Goal: Task Accomplishment & Management: Complete application form

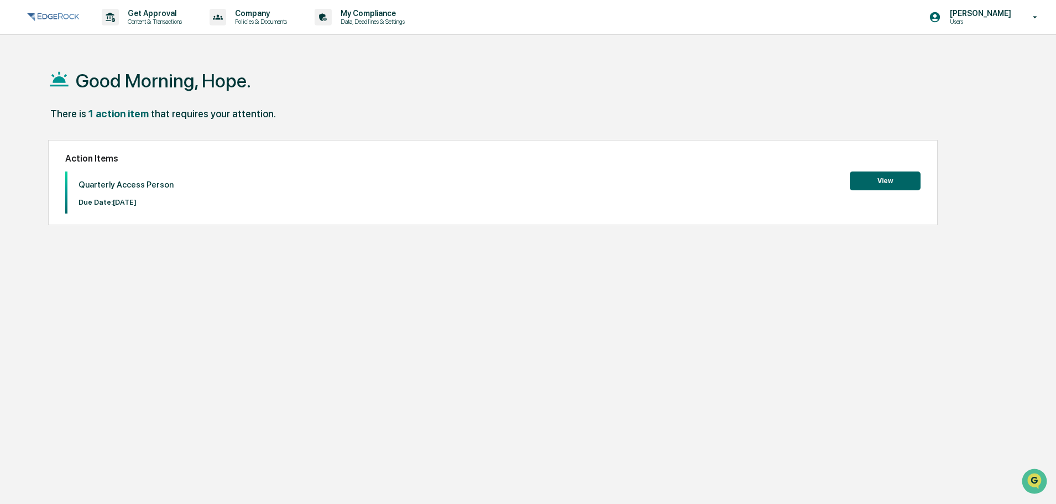
click at [871, 172] on button "View" at bounding box center [885, 180] width 71 height 19
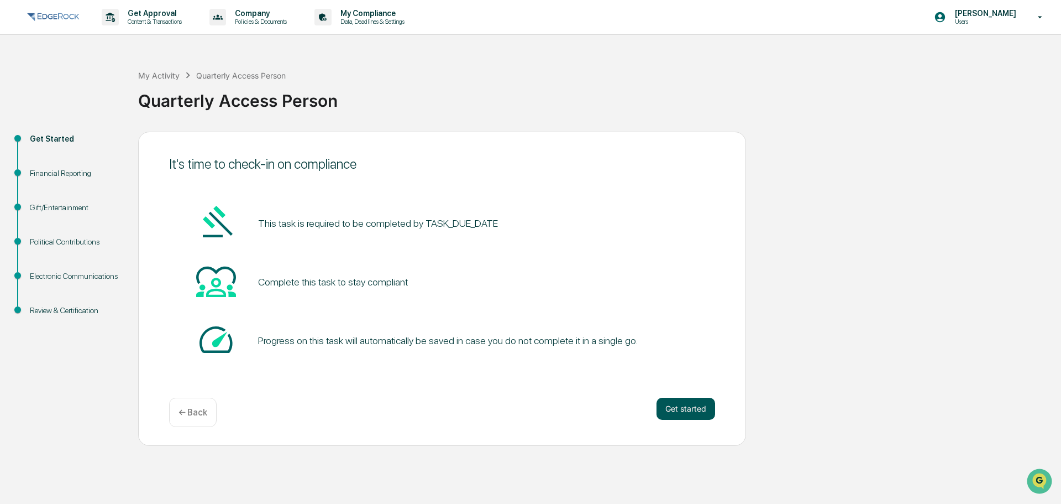
click at [680, 413] on button "Get started" at bounding box center [686, 408] width 59 height 22
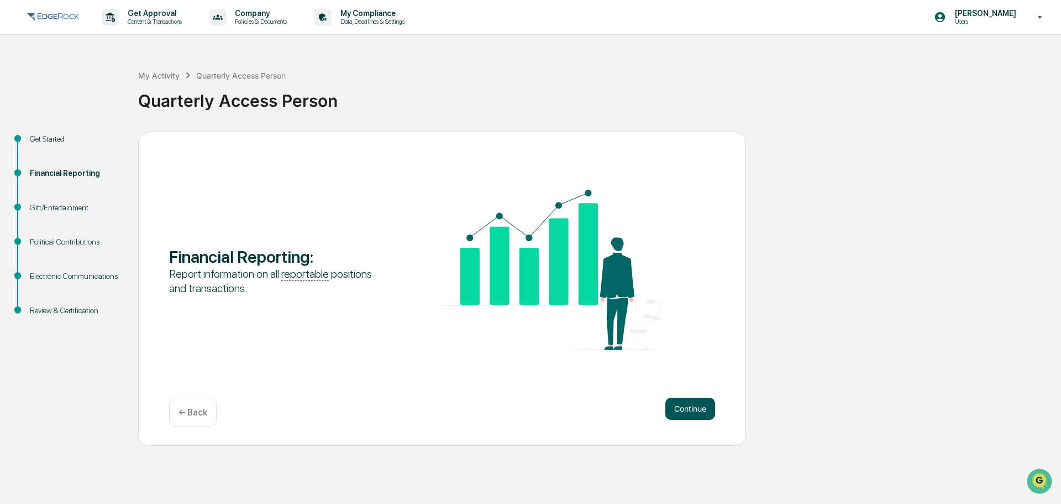
click at [702, 406] on button "Continue" at bounding box center [691, 408] width 50 height 22
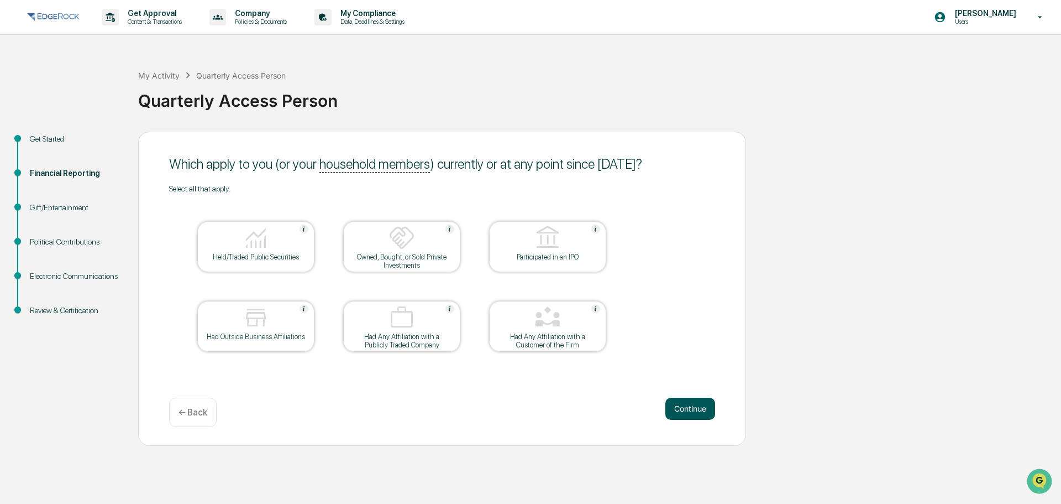
click at [690, 412] on button "Continue" at bounding box center [691, 408] width 50 height 22
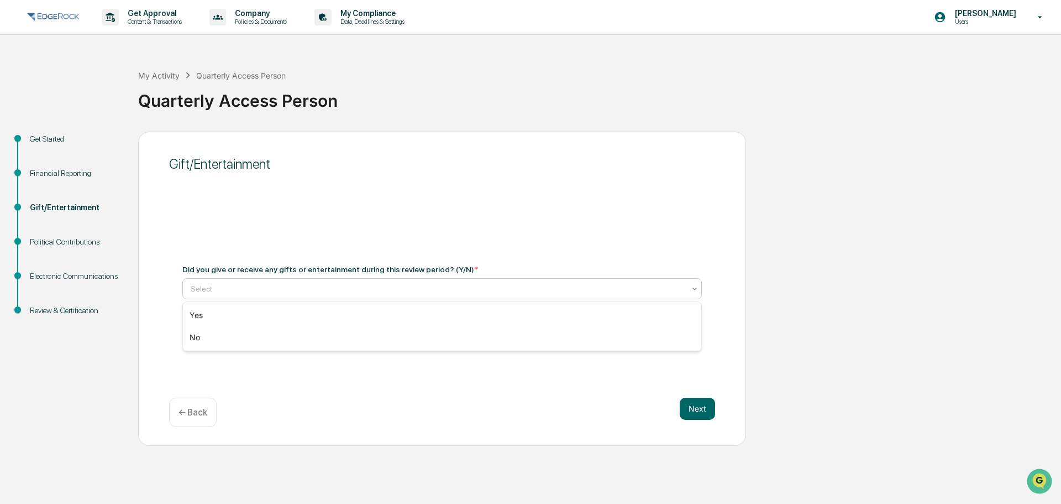
click at [310, 281] on div "Select" at bounding box center [437, 288] width 505 height 15
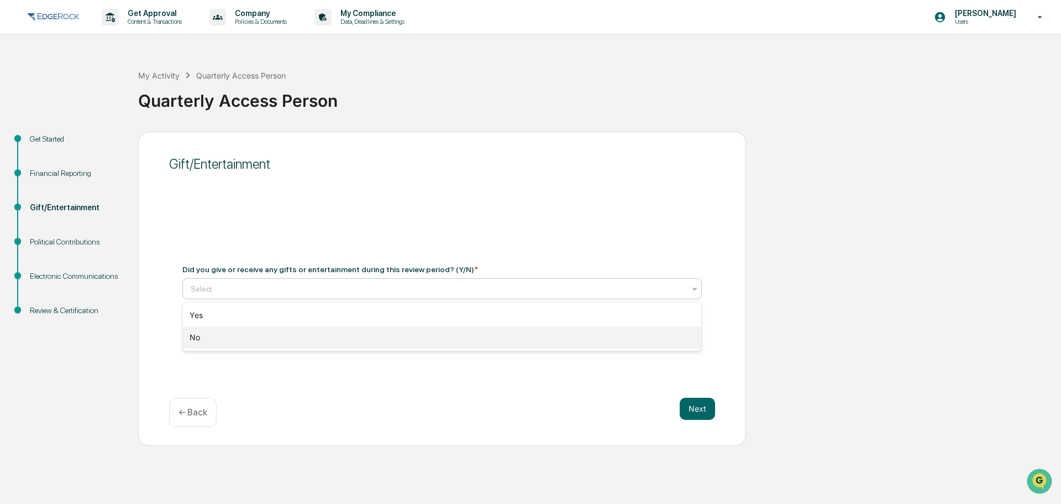
click at [271, 332] on div "No" at bounding box center [442, 337] width 519 height 22
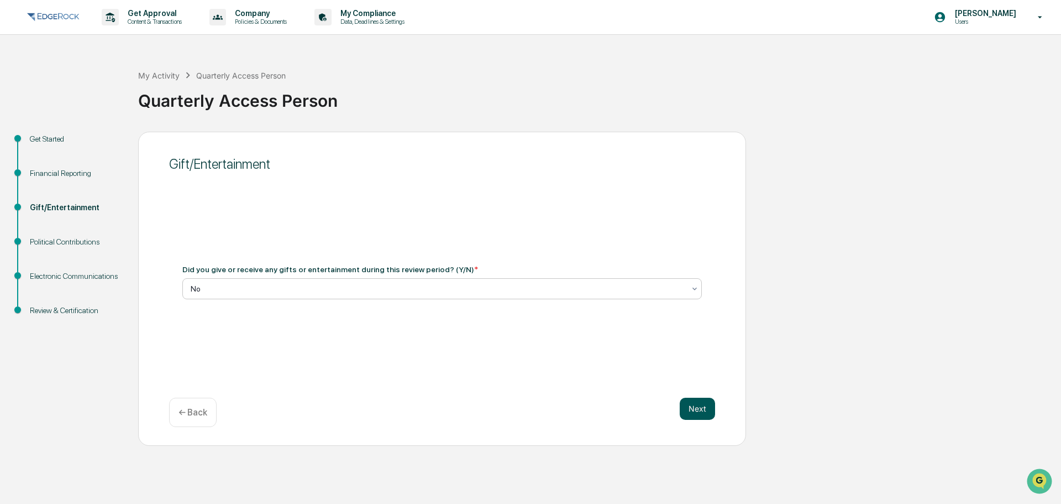
click at [699, 409] on button "Next" at bounding box center [697, 408] width 35 height 22
click at [372, 294] on div "Select" at bounding box center [437, 288] width 505 height 15
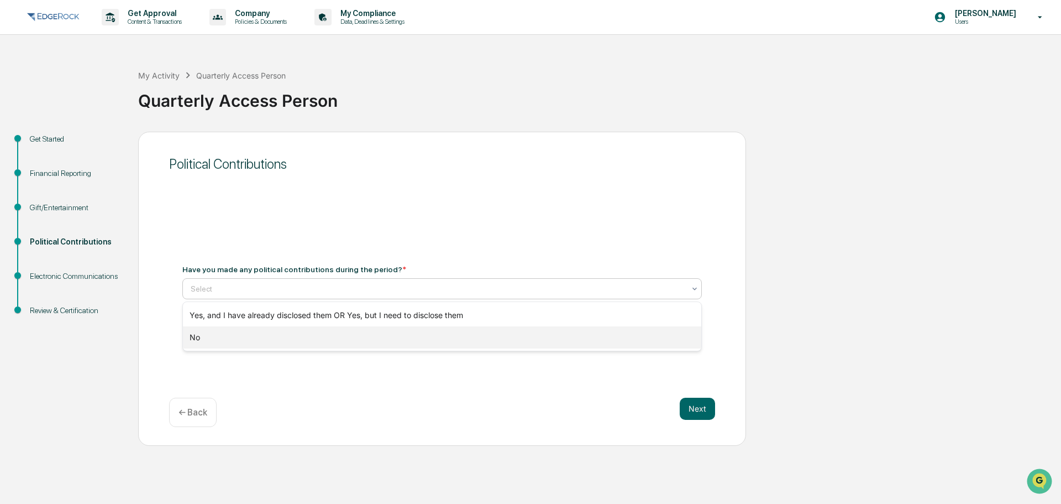
click at [321, 335] on div "No" at bounding box center [442, 337] width 519 height 22
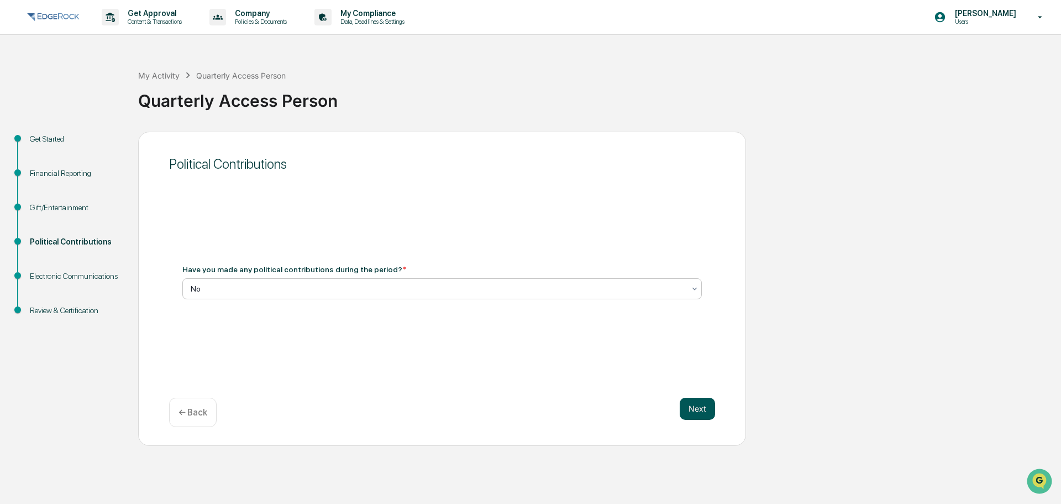
click at [711, 405] on button "Next" at bounding box center [697, 408] width 35 height 22
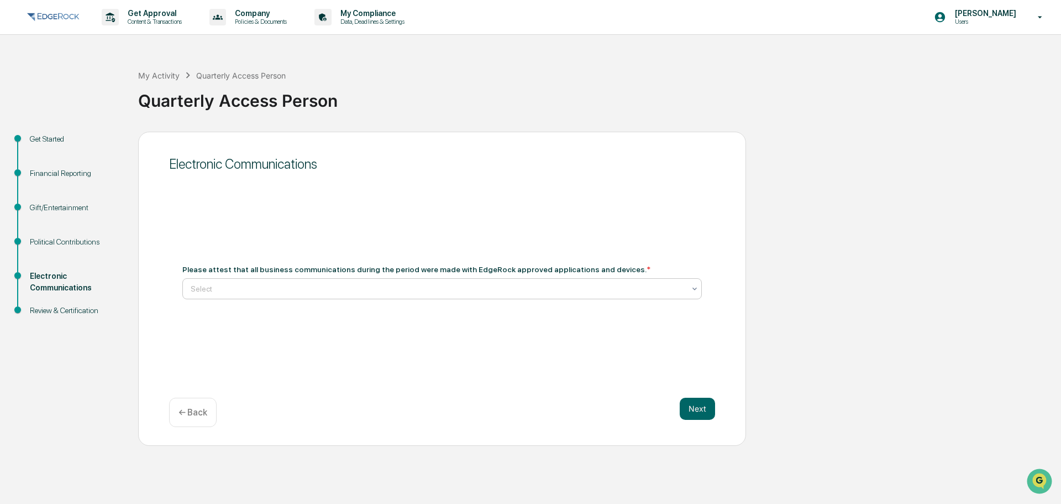
click at [350, 280] on div "Select" at bounding box center [442, 288] width 520 height 21
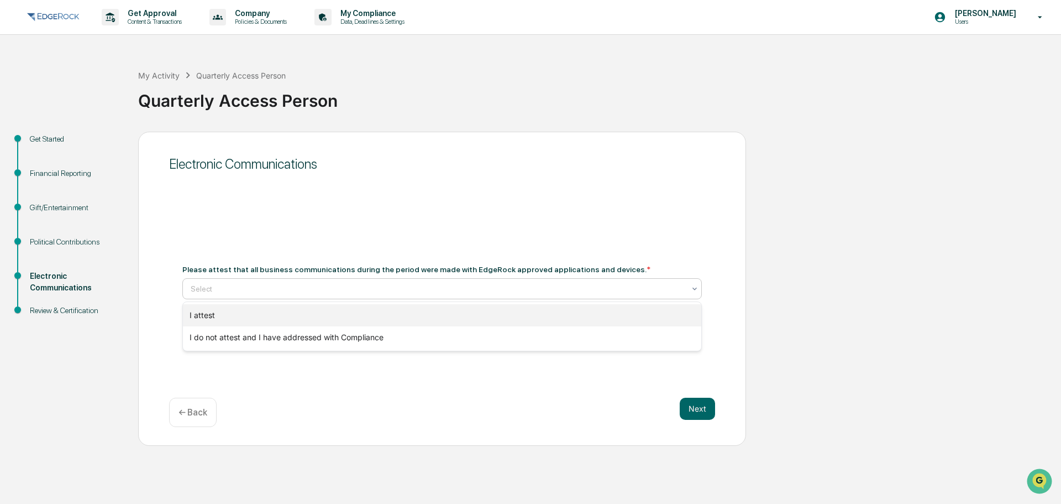
click at [285, 314] on div "I attest" at bounding box center [442, 315] width 519 height 22
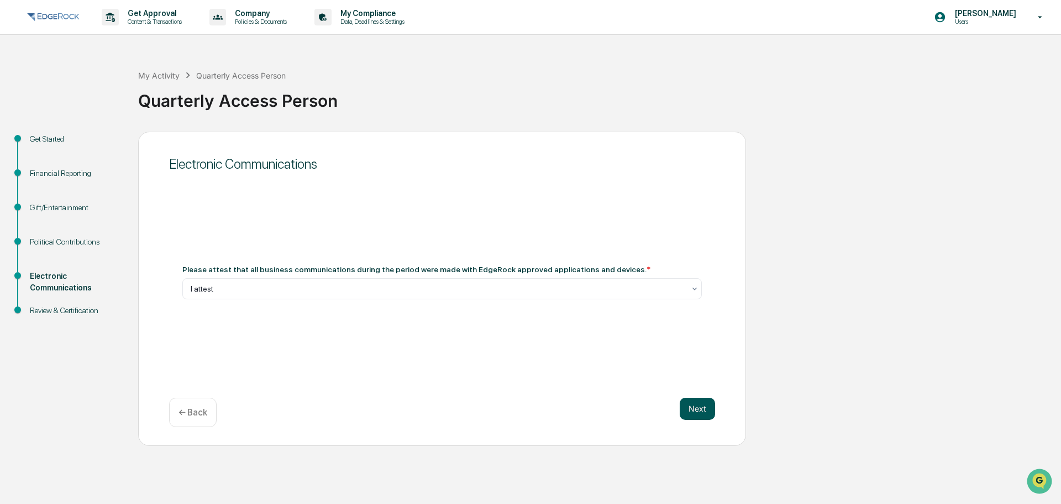
click at [694, 409] on button "Next" at bounding box center [697, 408] width 35 height 22
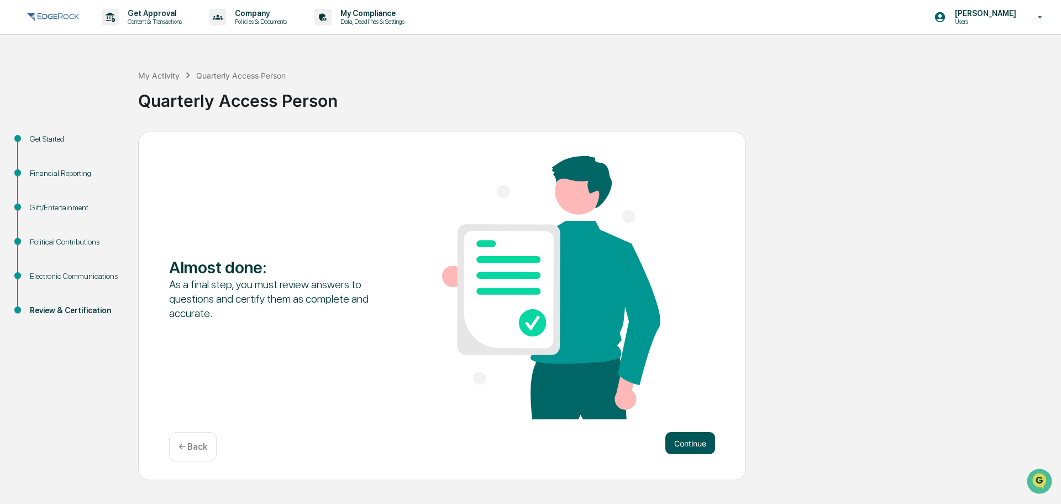
click at [684, 438] on button "Continue" at bounding box center [691, 443] width 50 height 22
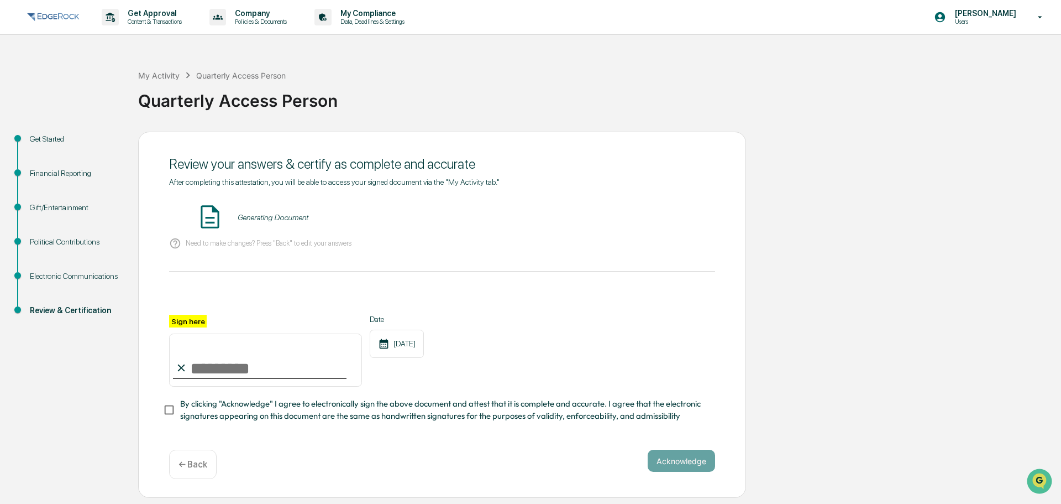
click at [241, 365] on input "Sign here" at bounding box center [265, 359] width 193 height 53
type input "**********"
click at [160, 414] on div "**********" at bounding box center [442, 315] width 608 height 367
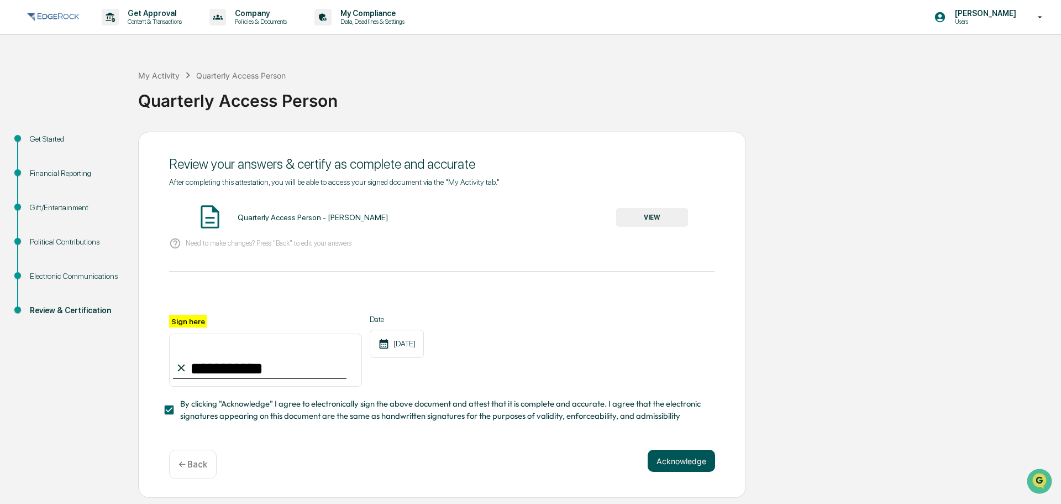
click at [692, 458] on button "Acknowledge" at bounding box center [681, 460] width 67 height 22
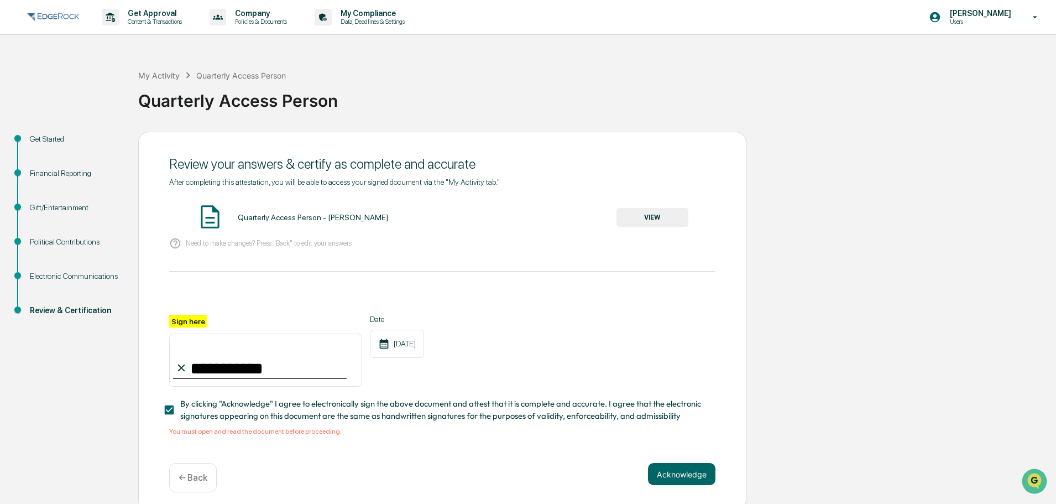
scroll to position [11, 0]
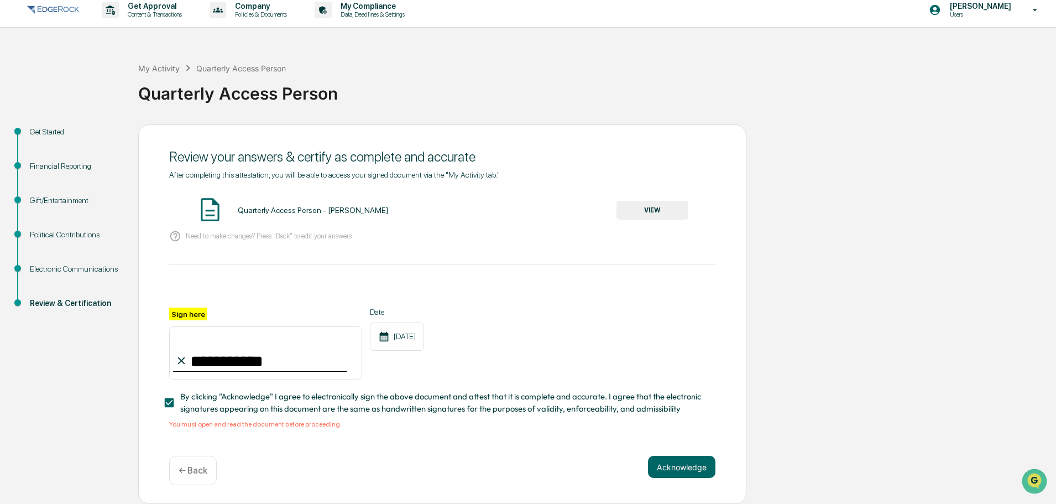
click at [646, 210] on button "VIEW" at bounding box center [652, 210] width 72 height 19
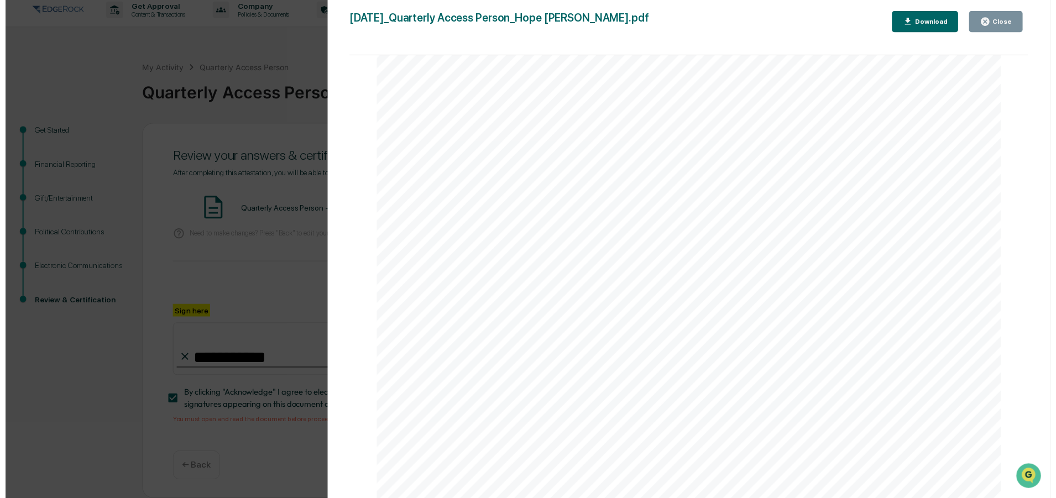
scroll to position [2327, 0]
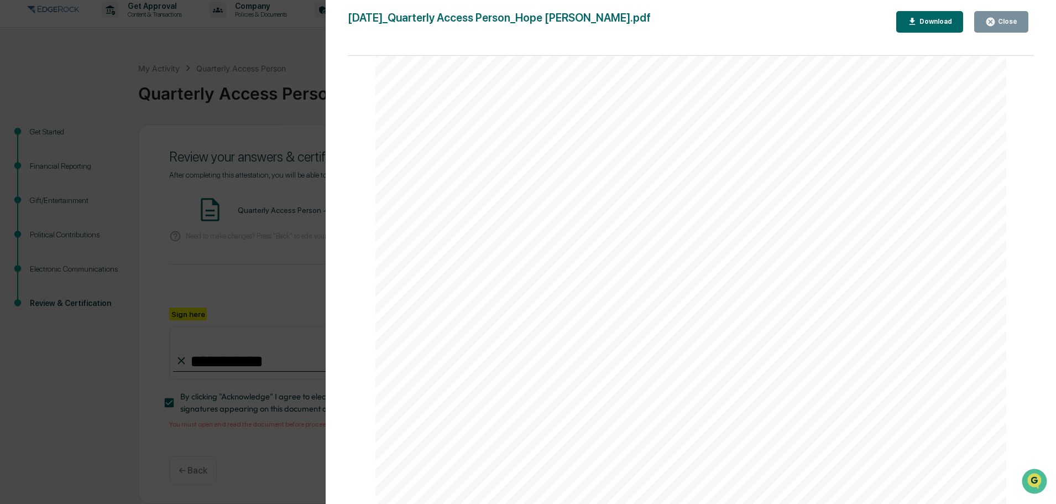
click at [262, 215] on div "Version History [DATE] 03:03 PM [PERSON_NAME] [DATE]_Quarterly Access Person_Ho…" at bounding box center [528, 252] width 1056 height 504
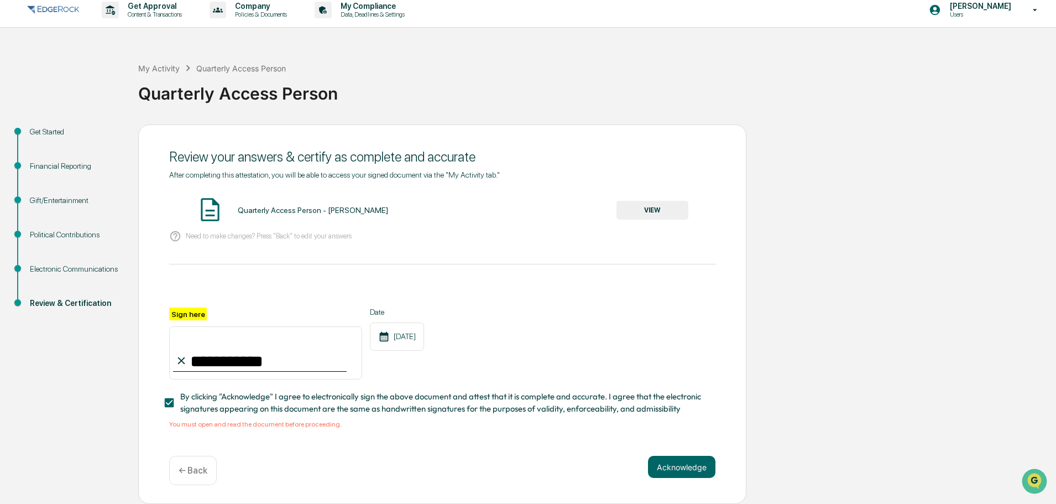
click at [684, 454] on div "**********" at bounding box center [442, 314] width 608 height 380
click at [683, 469] on button "Acknowledge" at bounding box center [681, 467] width 67 height 22
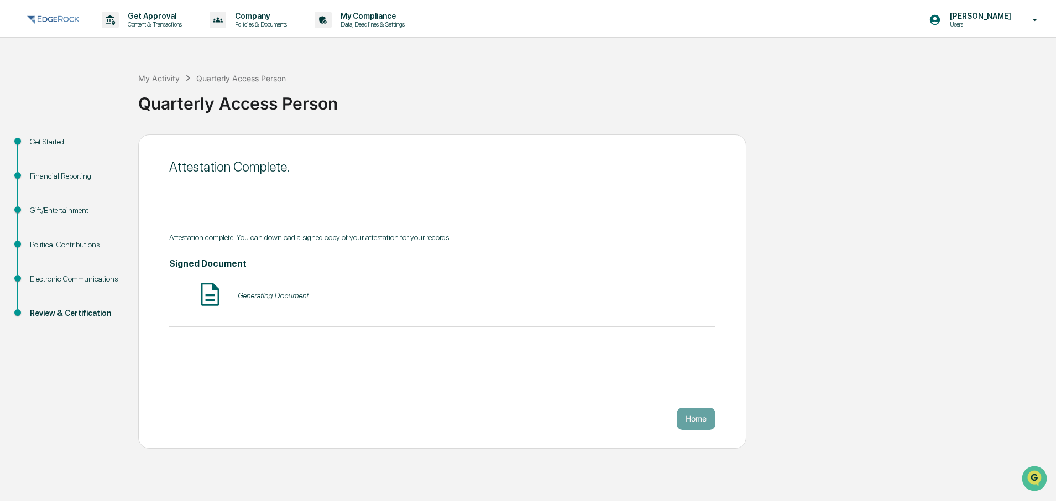
scroll to position [0, 0]
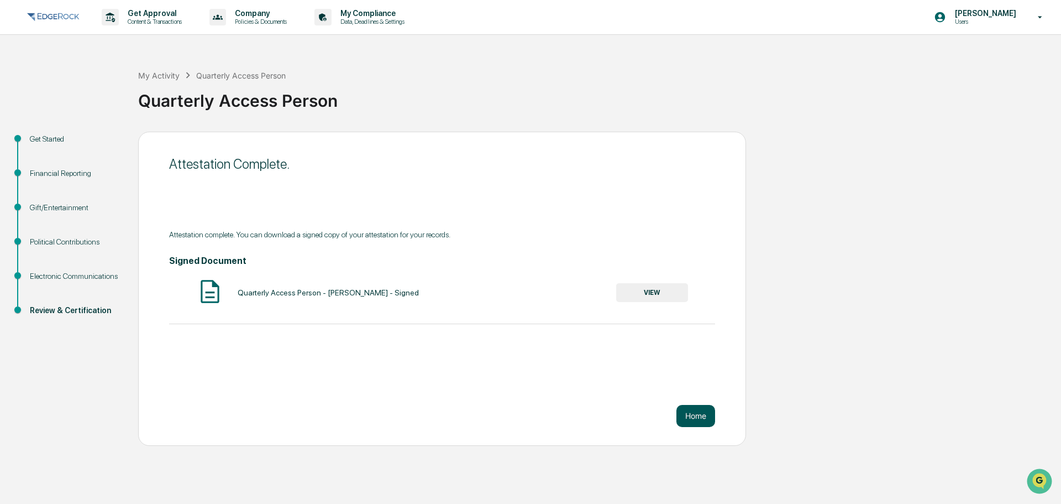
click at [689, 415] on button "Home" at bounding box center [696, 416] width 39 height 22
